Goal: Information Seeking & Learning: Compare options

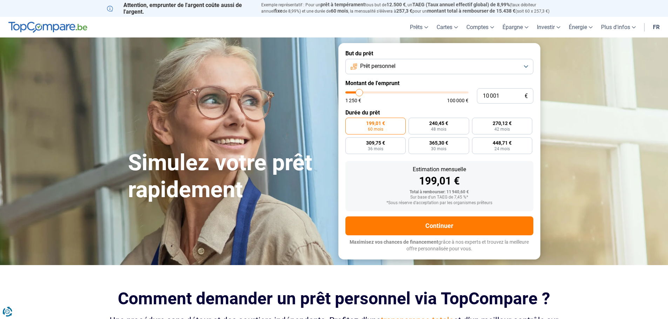
click at [385, 64] on span "Prêt personnel" at bounding box center [377, 66] width 35 height 8
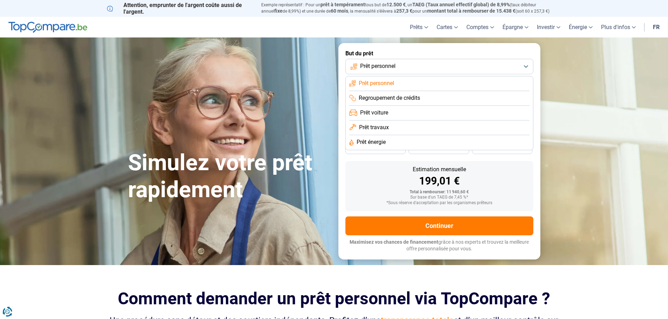
click at [394, 108] on li "Prêt voiture" at bounding box center [439, 113] width 180 height 15
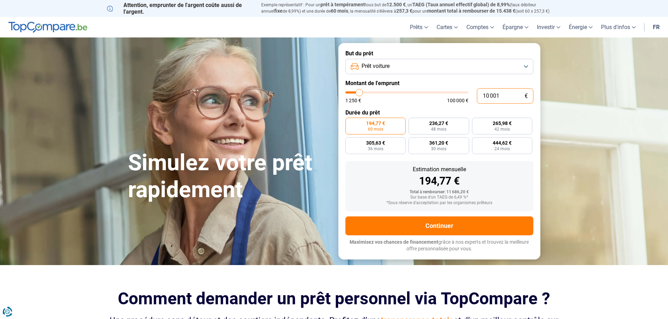
drag, startPoint x: 500, startPoint y: 96, endPoint x: 410, endPoint y: 101, distance: 90.6
click at [410, 101] on div "10 001 € 1 250 € 100 000 €" at bounding box center [439, 95] width 188 height 15
type input "0"
type input "1250"
type input "5"
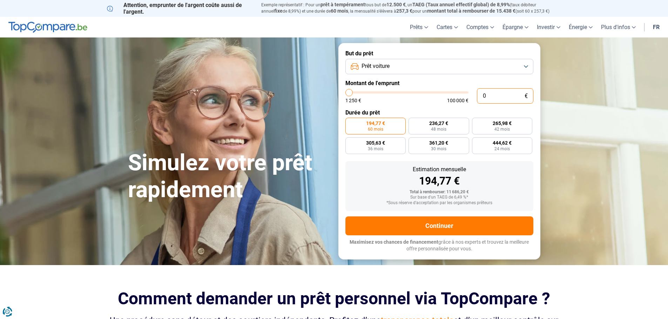
type input "1250"
type input "50"
type input "1250"
type input "500"
type input "1250"
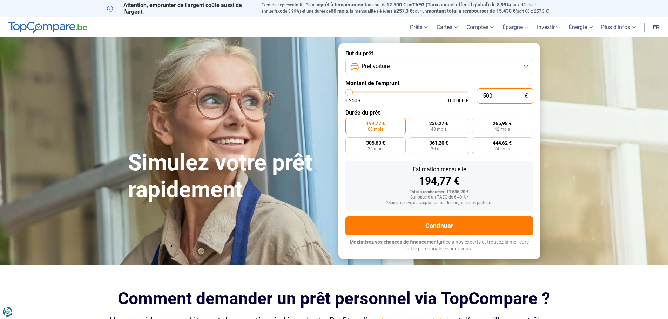
type input "5 000"
type input "5000"
radio input "true"
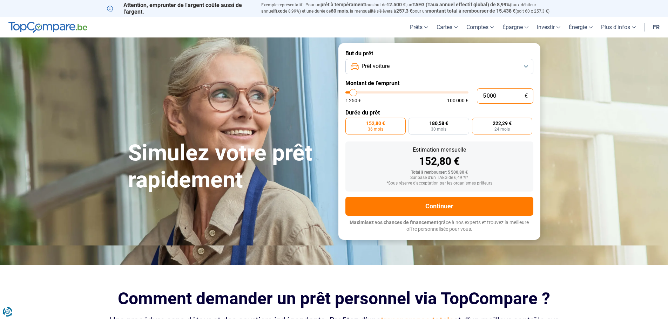
type input "5 000"
click at [487, 123] on label "222,29 € 24 mois" at bounding box center [502, 126] width 61 height 17
click at [477, 122] on input "222,29 € 24 mois" at bounding box center [474, 120] width 5 height 5
radio input "true"
click at [432, 126] on span "180,58 €" at bounding box center [438, 123] width 19 height 5
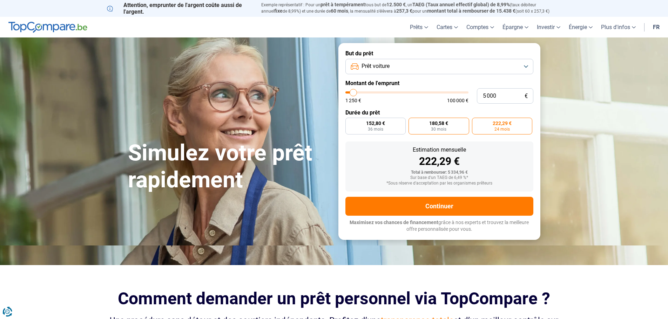
click at [413, 122] on input "180,58 € 30 mois" at bounding box center [411, 120] width 5 height 5
radio input "true"
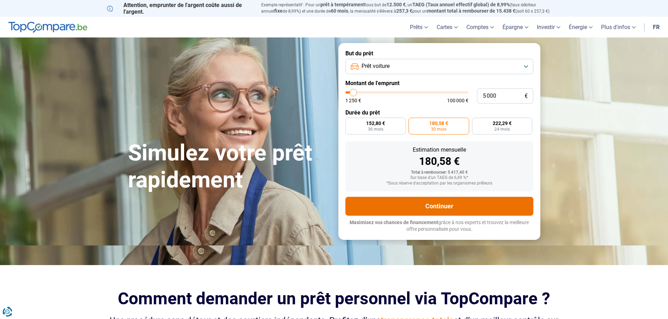
click at [425, 211] on button "Continuer" at bounding box center [439, 206] width 188 height 19
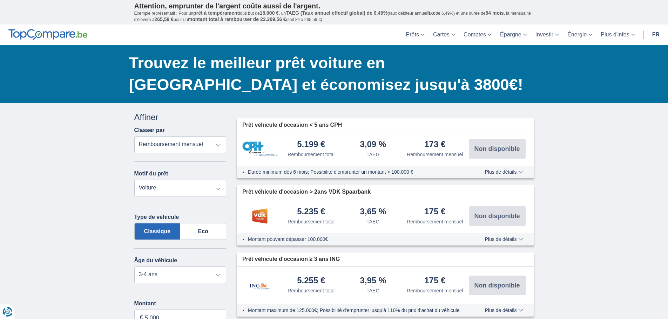
click at [514, 170] on span "Plus de détails" at bounding box center [504, 172] width 38 height 5
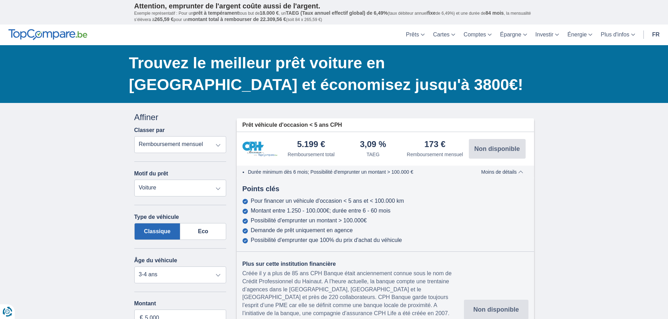
click at [506, 163] on div "5.199 € Remboursement total 3,09 %" at bounding box center [385, 149] width 297 height 34
